Goal: Task Accomplishment & Management: Manage account settings

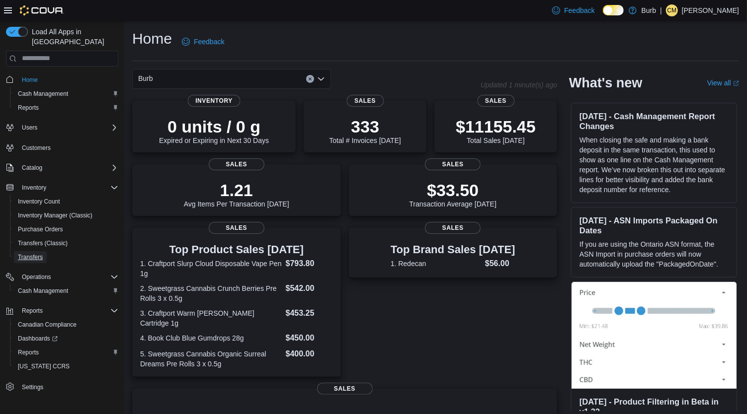
click at [36, 253] on span "Transfers" at bounding box center [30, 257] width 25 height 8
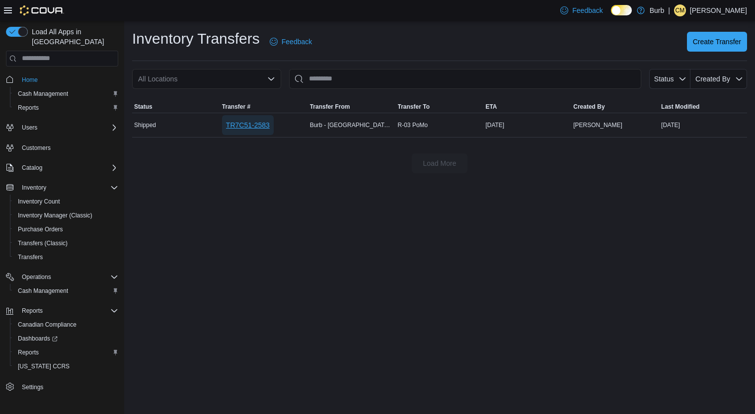
click at [259, 123] on span "TR7C51-2583" at bounding box center [248, 125] width 44 height 10
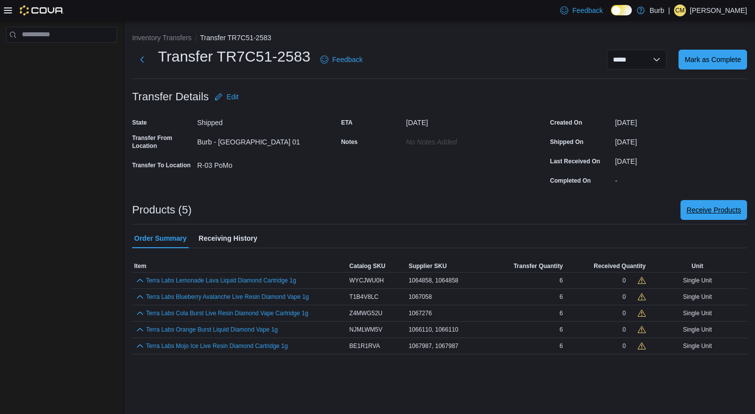
click at [721, 210] on span "Receive Products" at bounding box center [714, 210] width 55 height 10
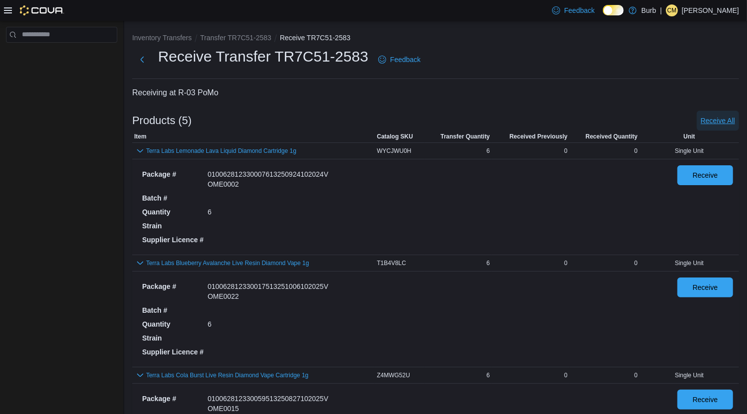
click at [730, 122] on span "Receive All" at bounding box center [718, 121] width 34 height 10
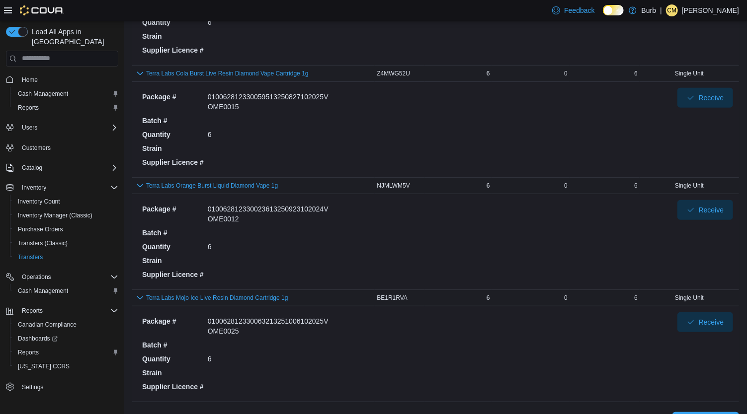
scroll to position [324, 0]
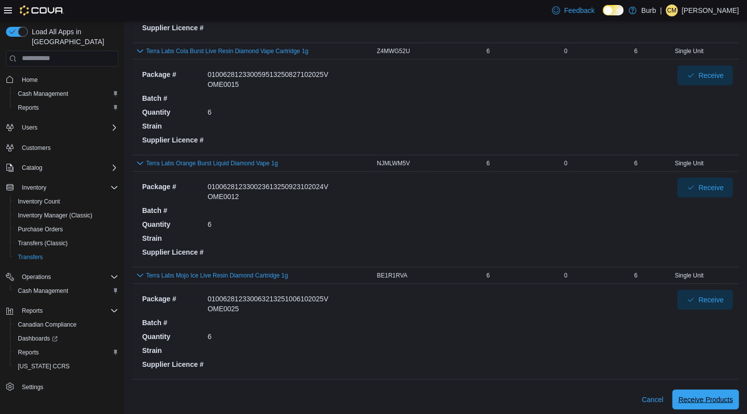
click at [718, 397] on span "Receive Products" at bounding box center [705, 400] width 55 height 10
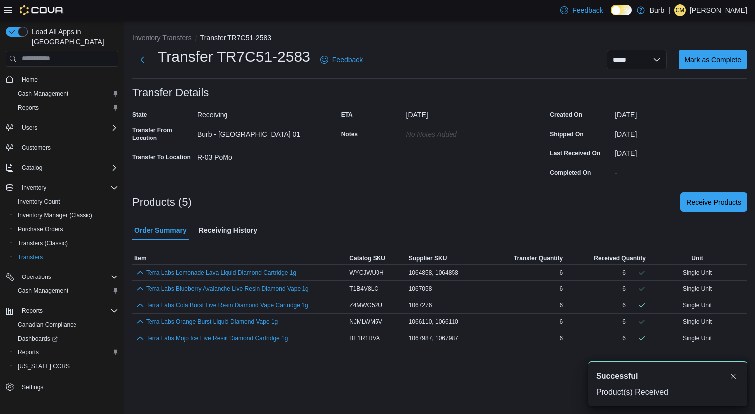
click at [720, 59] on span "Mark as Complete" at bounding box center [713, 60] width 57 height 10
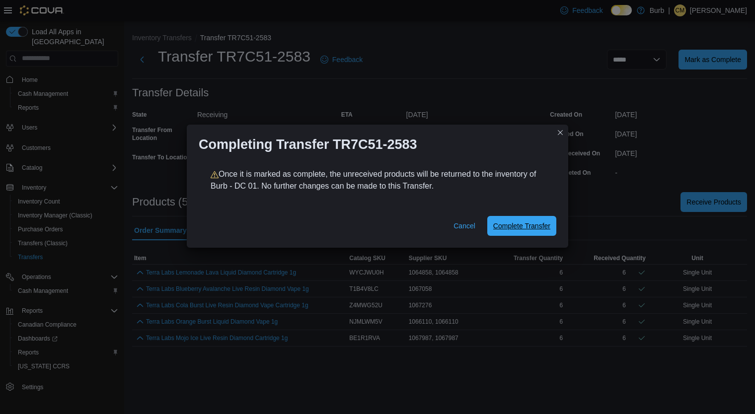
click at [534, 227] on span "Complete Transfer" at bounding box center [521, 226] width 57 height 10
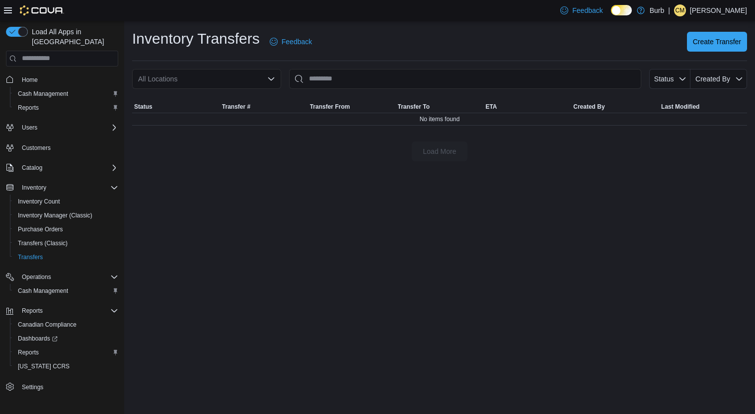
click at [269, 72] on div "All Locations" at bounding box center [206, 79] width 149 height 20
click at [391, 256] on div "Inventory Transfers Feedback Create Transfer All Locations Status Created By So…" at bounding box center [439, 218] width 631 height 394
click at [674, 81] on span "Status" at bounding box center [663, 79] width 21 height 10
click at [733, 87] on span "Created By" at bounding box center [719, 79] width 49 height 20
click at [648, 177] on div "Inventory Transfers Feedback Create Transfer All Locations Status Created By So…" at bounding box center [439, 218] width 631 height 394
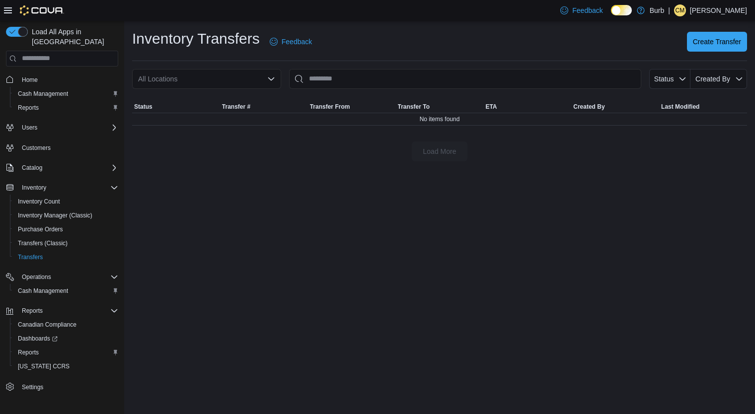
click at [462, 223] on div "Inventory Transfers Feedback Create Transfer All Locations Status Created By So…" at bounding box center [439, 218] width 631 height 394
click at [712, 7] on p "Cristian Malara" at bounding box center [718, 10] width 57 height 12
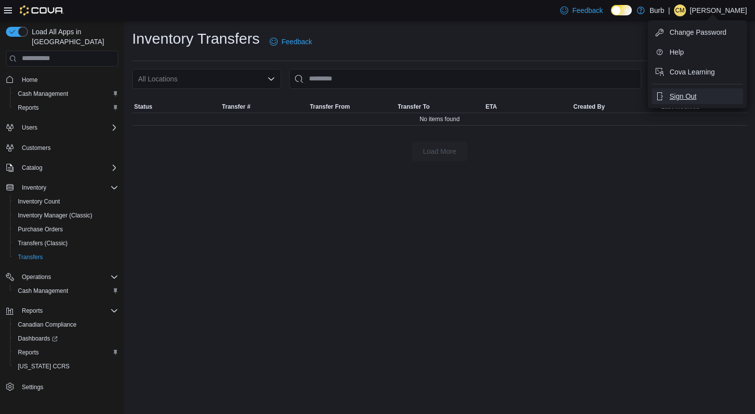
click at [688, 100] on span "Sign Out" at bounding box center [683, 96] width 27 height 10
